Goal: Task Accomplishment & Management: Manage account settings

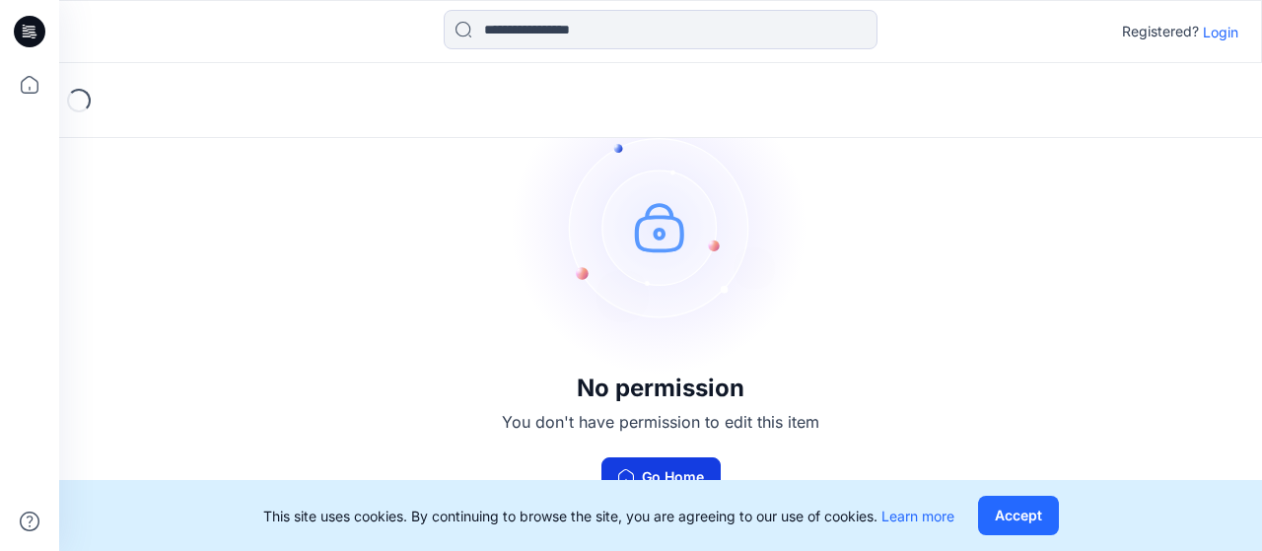
click at [671, 473] on button "Go Home" at bounding box center [661, 477] width 119 height 39
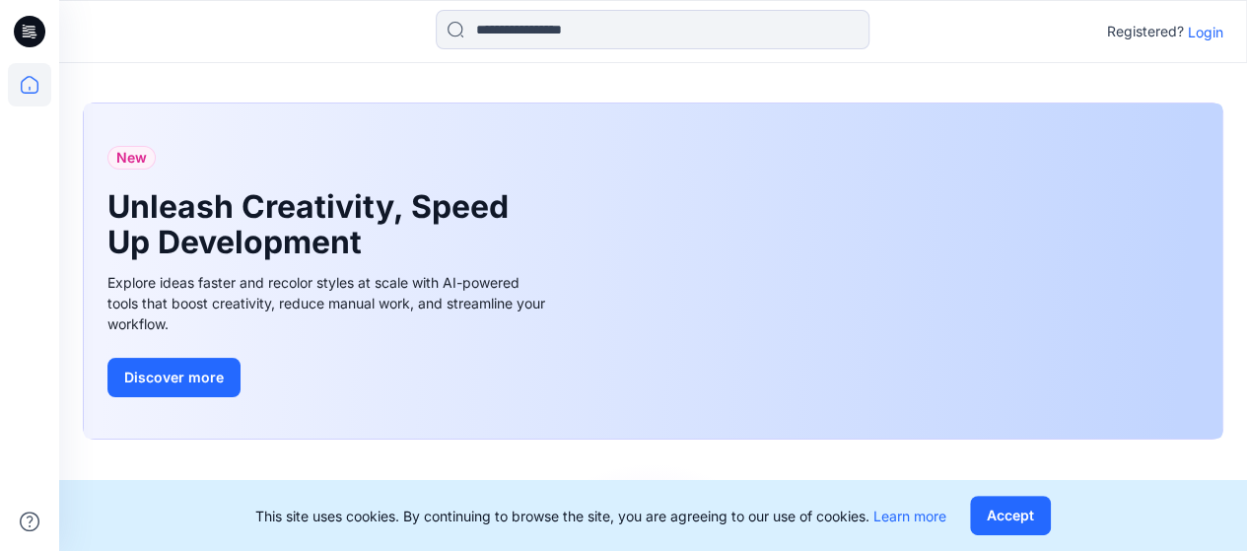
click at [1201, 35] on p "Login" at bounding box center [1206, 32] width 36 height 21
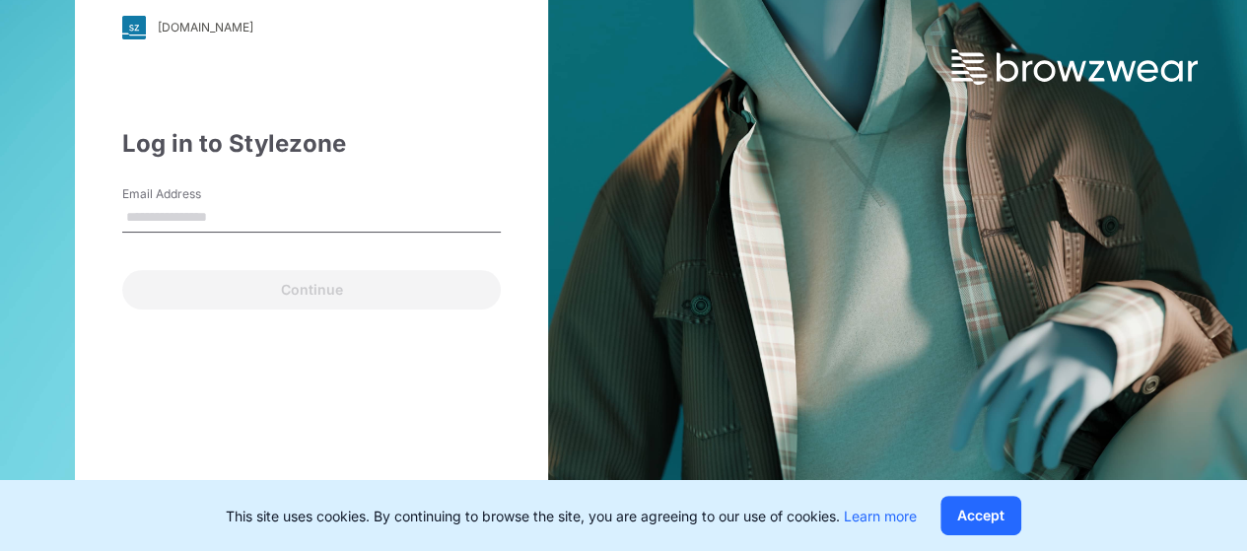
click at [294, 223] on input "Email Address" at bounding box center [311, 218] width 379 height 30
type input "**********"
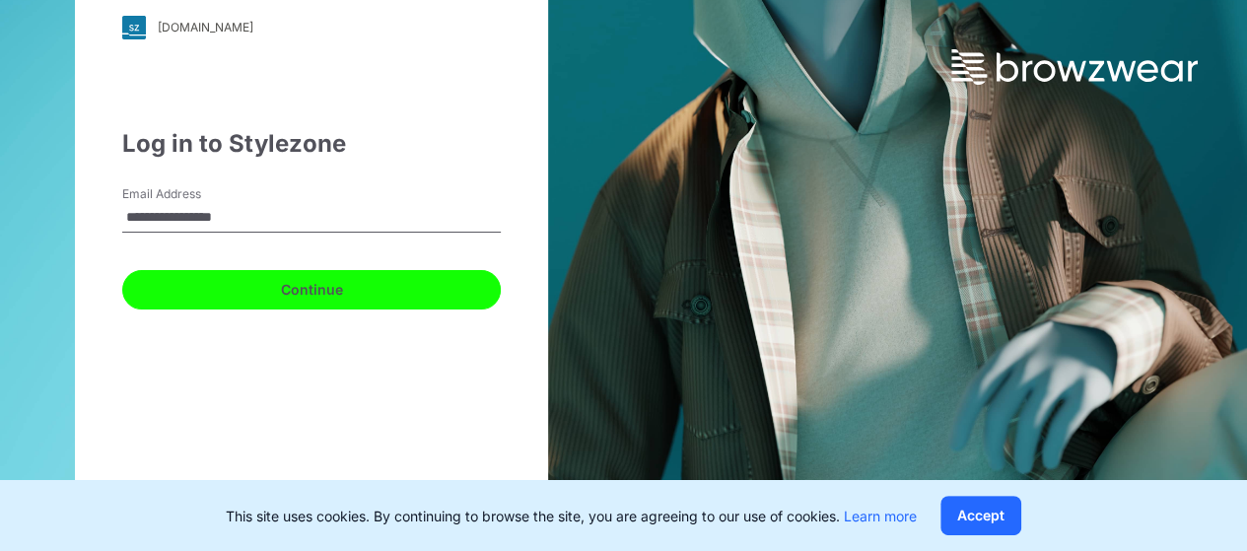
click at [323, 289] on button "Continue" at bounding box center [311, 289] width 379 height 39
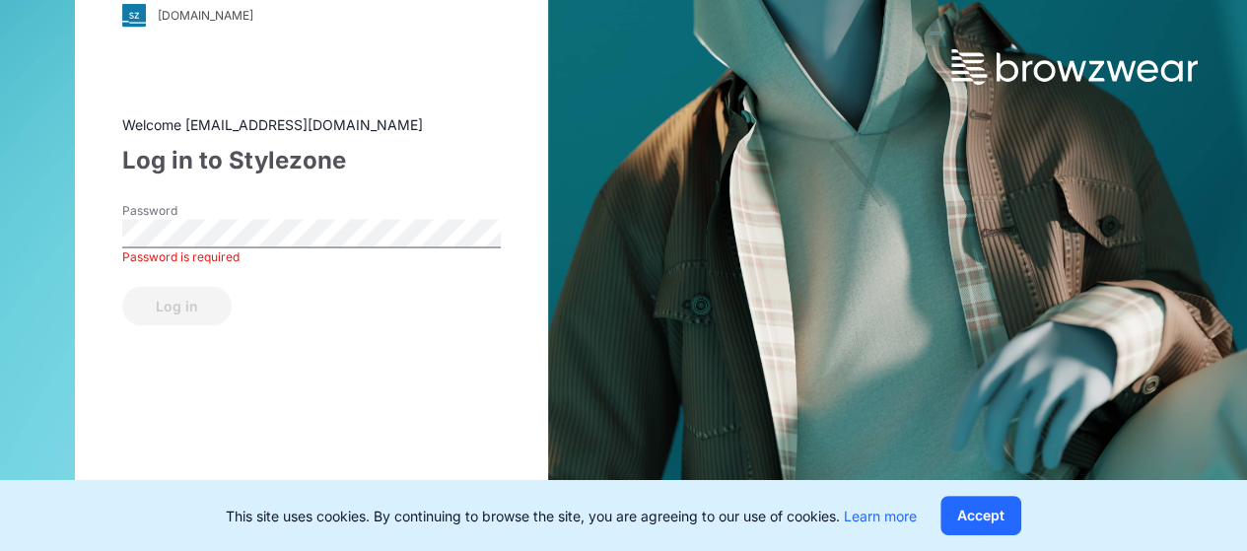
scroll to position [43, 0]
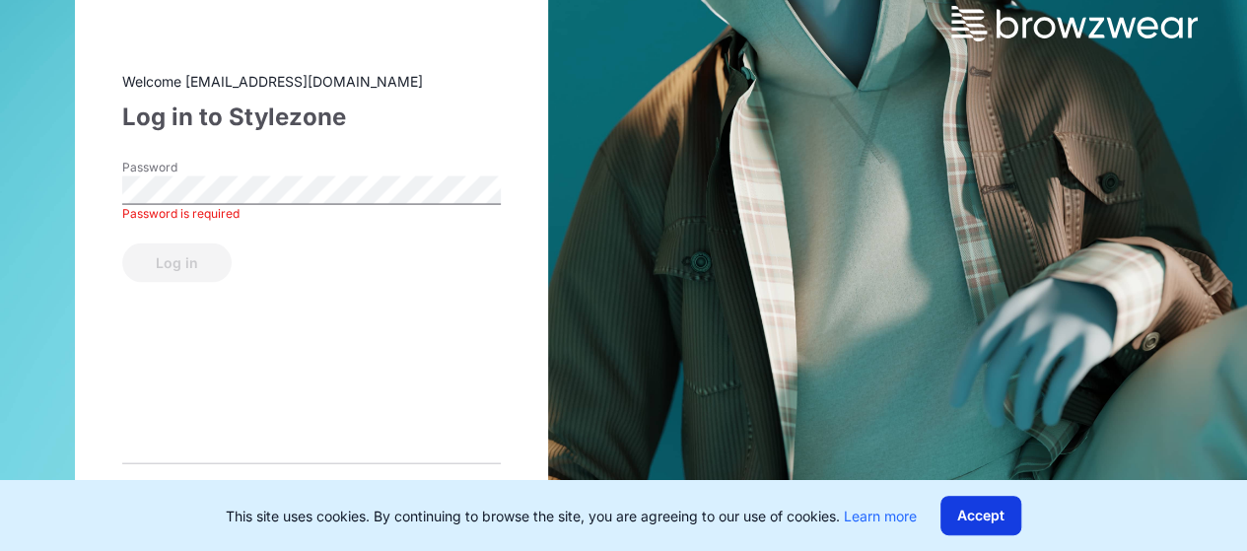
click at [988, 507] on button "Accept" at bounding box center [981, 515] width 81 height 39
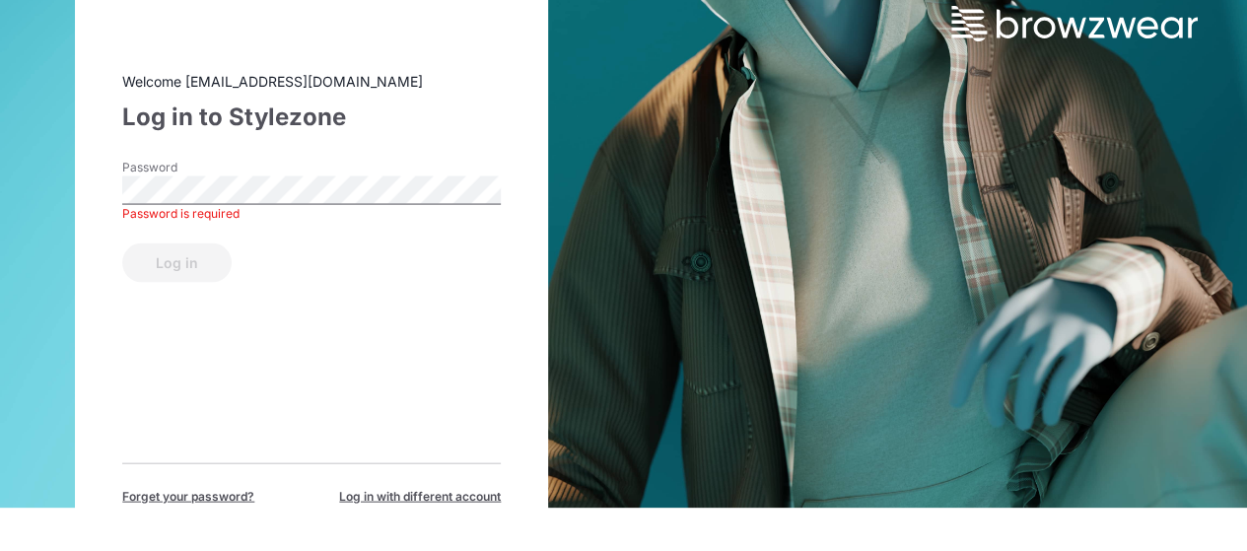
click at [223, 488] on span "Forget your password?" at bounding box center [188, 496] width 132 height 18
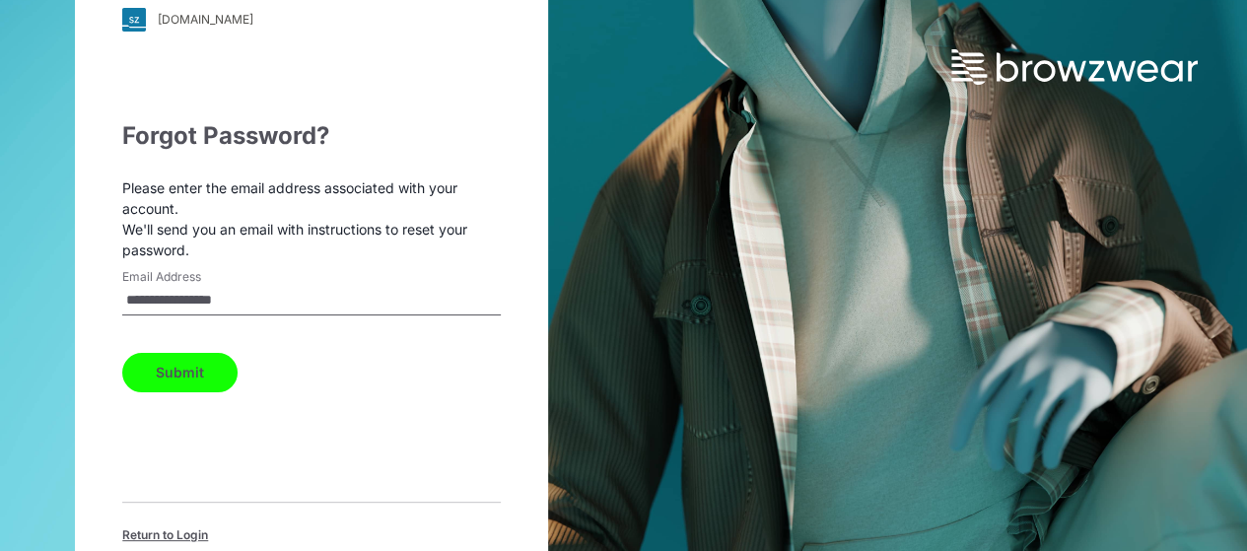
click at [214, 363] on button "Submit" at bounding box center [179, 372] width 115 height 39
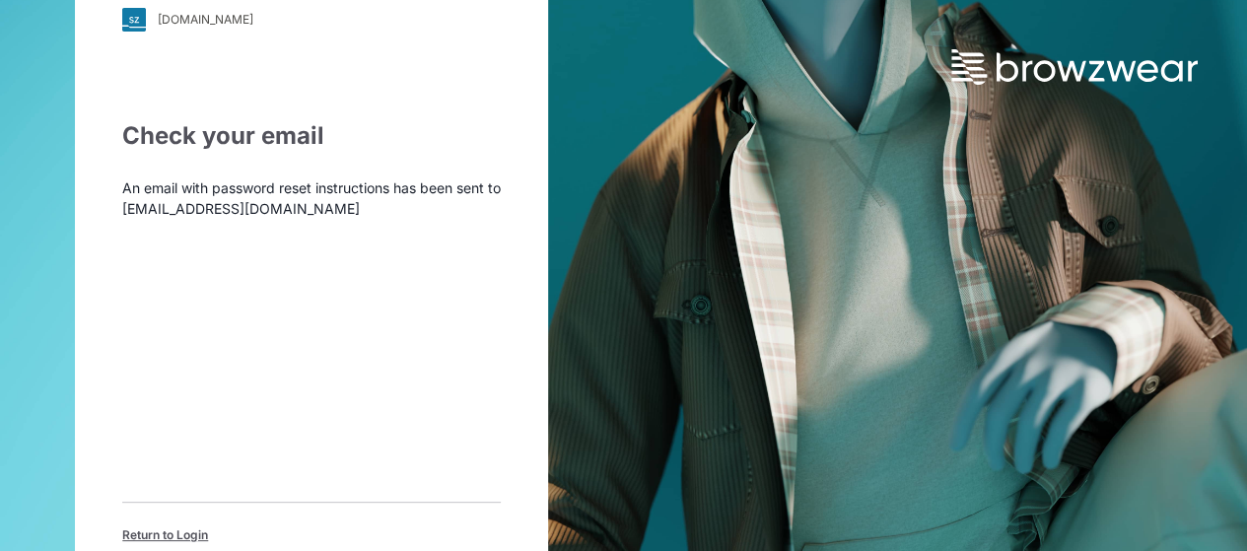
click at [192, 532] on span "Return to Login" at bounding box center [165, 536] width 86 height 18
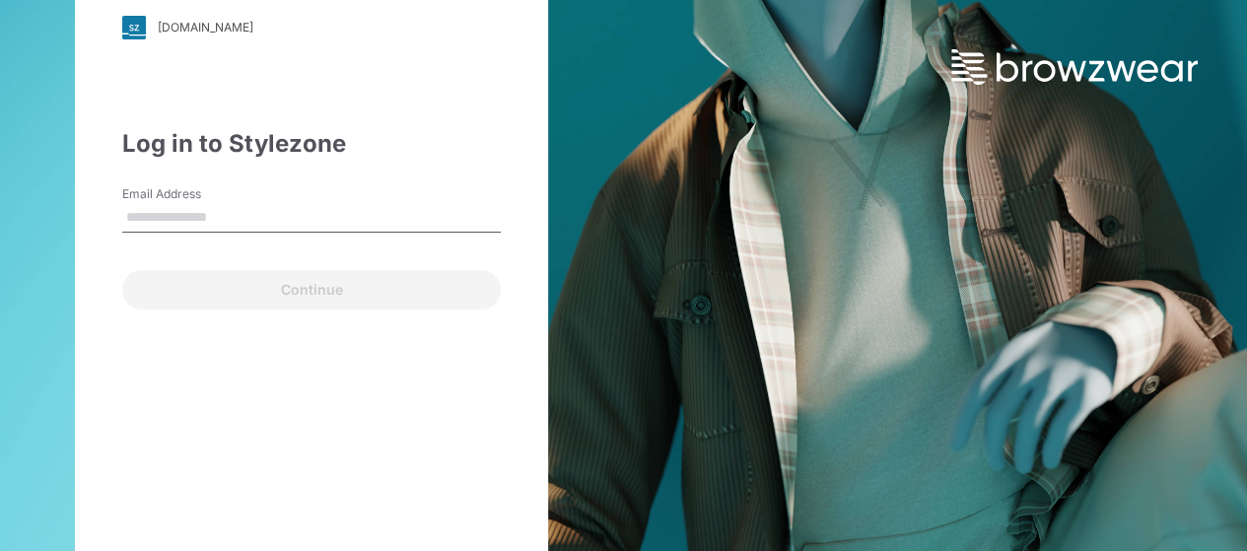
click at [321, 217] on input "Email Address" at bounding box center [311, 218] width 379 height 30
click at [221, 212] on input "Email Address" at bounding box center [311, 218] width 379 height 30
type input "**********"
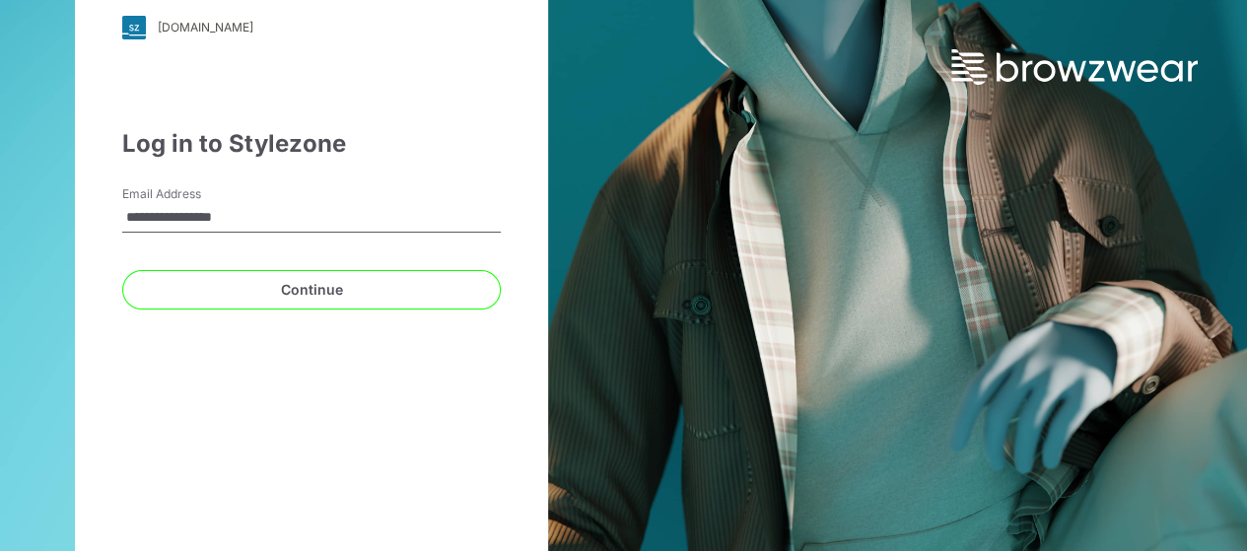
scroll to position [32, 0]
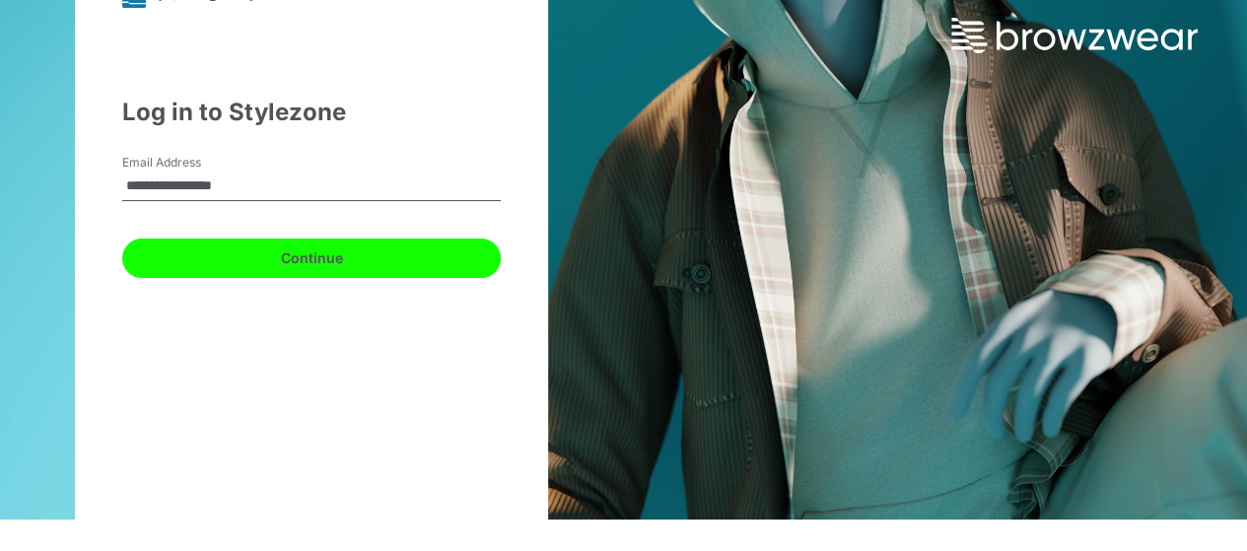
click at [396, 249] on button "Continue" at bounding box center [311, 258] width 379 height 39
